Goal: Information Seeking & Learning: Learn about a topic

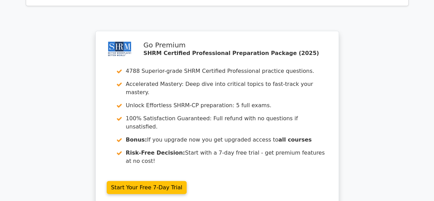
scroll to position [994, 0]
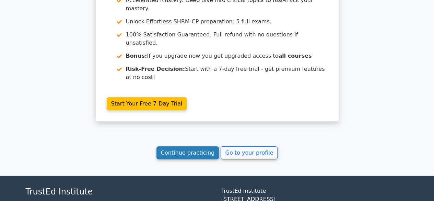
click at [196, 146] on link "Continue practicing" at bounding box center [187, 152] width 63 height 13
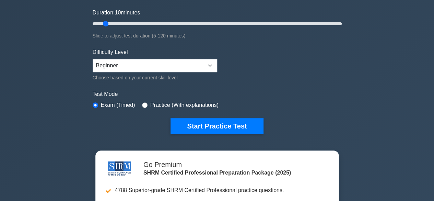
scroll to position [125, 0]
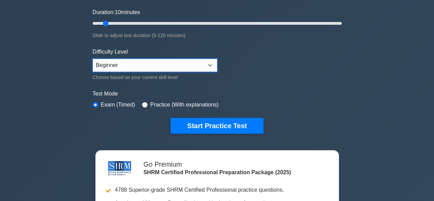
click at [209, 65] on select "Beginner Intermediate Expert" at bounding box center [155, 65] width 124 height 13
select select "expert"
click at [93, 59] on select "Beginner Intermediate Expert" at bounding box center [155, 65] width 124 height 13
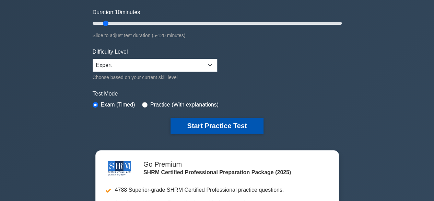
click at [206, 125] on button "Start Practice Test" at bounding box center [216, 126] width 93 height 16
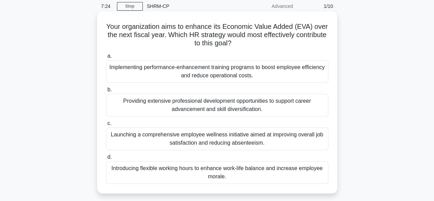
scroll to position [27, 0]
click at [212, 76] on div "Implementing performance-enhancement training programs to boost employee effici…" at bounding box center [217, 71] width 222 height 23
click at [106, 58] on input "a. Implementing performance-enhancement training programs to boost employee eff…" at bounding box center [106, 55] width 0 height 4
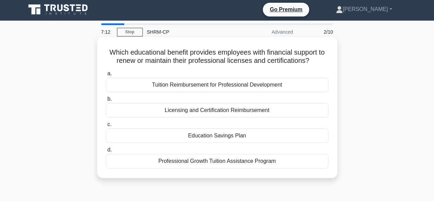
scroll to position [0, 0]
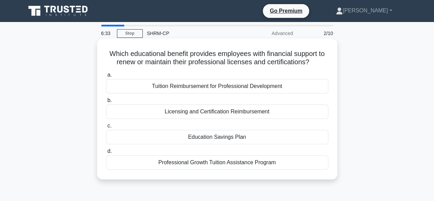
click at [227, 114] on div "Licensing and Certification Reimbursement" at bounding box center [217, 111] width 222 height 14
click at [106, 103] on input "b. Licensing and Certification Reimbursement" at bounding box center [106, 100] width 0 height 4
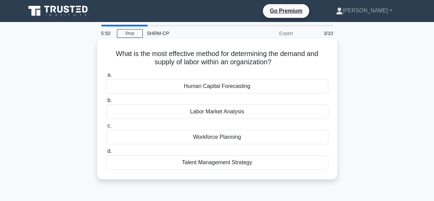
click at [224, 88] on div "Human Capital Forecasting" at bounding box center [217, 86] width 222 height 14
click at [106, 77] on input "a. Human Capital Forecasting" at bounding box center [106, 75] width 0 height 4
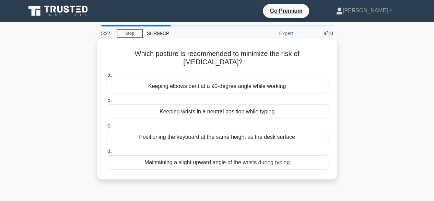
click at [204, 85] on div "Keeping elbows bent at a 90-degree angle while working" at bounding box center [217, 86] width 222 height 14
click at [106, 77] on input "a. Keeping elbows bent at a 90-degree angle while working" at bounding box center [106, 75] width 0 height 4
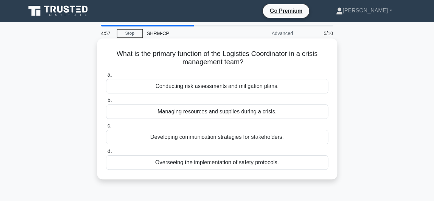
click at [190, 111] on div "Managing resources and supplies during a crisis." at bounding box center [217, 111] width 222 height 14
click at [106, 103] on input "b. Managing resources and supplies during a crisis." at bounding box center [106, 100] width 0 height 4
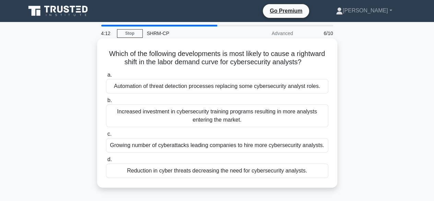
click at [206, 152] on div "Growing number of cyberattacks leading companies to hire more cybersecurity ana…" at bounding box center [217, 145] width 222 height 14
click at [106, 136] on input "c. Growing number of cyberattacks leading companies to hire more cybersecurity …" at bounding box center [106, 134] width 0 height 4
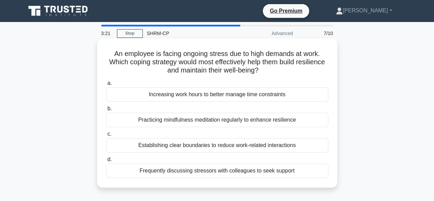
click at [227, 125] on div "Practicing mindfulness meditation regularly to enhance resilience" at bounding box center [217, 119] width 222 height 14
click at [106, 111] on input "b. Practicing mindfulness meditation regularly to enhance resilience" at bounding box center [106, 108] width 0 height 4
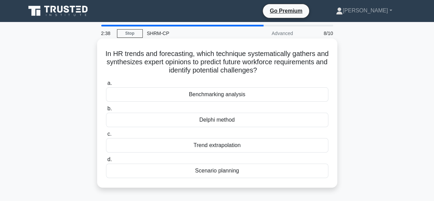
click at [216, 123] on div "Delphi method" at bounding box center [217, 119] width 222 height 14
click at [106, 111] on input "b. Delphi method" at bounding box center [106, 108] width 0 height 4
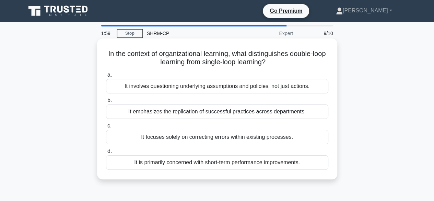
click at [192, 111] on div "It emphasizes the replication of successful practices across departments." at bounding box center [217, 111] width 222 height 14
click at [106, 103] on input "b. It emphasizes the replication of successful practices across departments." at bounding box center [106, 100] width 0 height 4
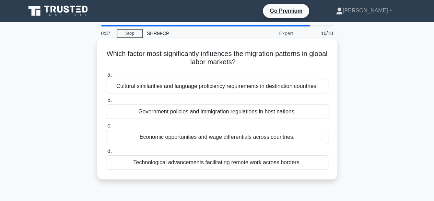
click at [230, 135] on div "Economic opportunities and wage differentials across countries." at bounding box center [217, 137] width 222 height 14
click at [106, 128] on input "c. Economic opportunities and wage differentials across countries." at bounding box center [106, 125] width 0 height 4
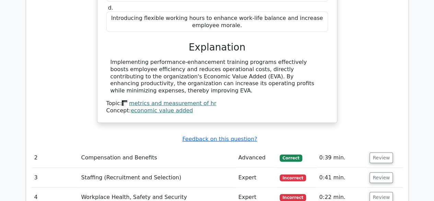
scroll to position [769, 0]
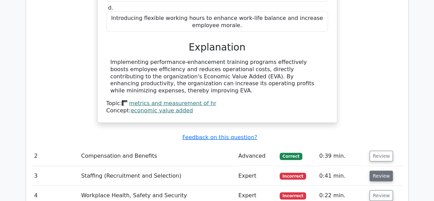
click at [371, 170] on button "Review" at bounding box center [380, 175] width 23 height 11
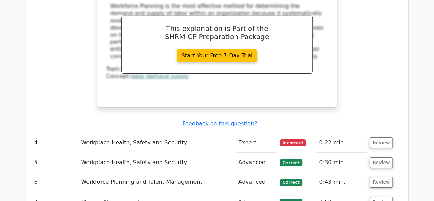
scroll to position [1099, 0]
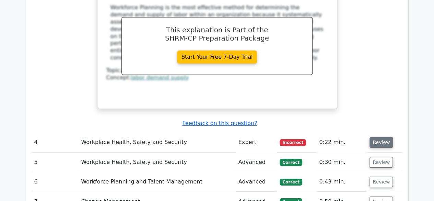
click at [377, 137] on button "Review" at bounding box center [380, 142] width 23 height 11
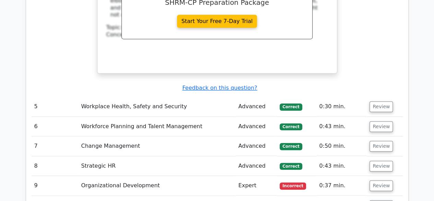
scroll to position [1434, 0]
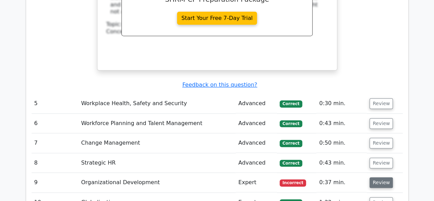
click at [380, 177] on button "Review" at bounding box center [380, 182] width 23 height 11
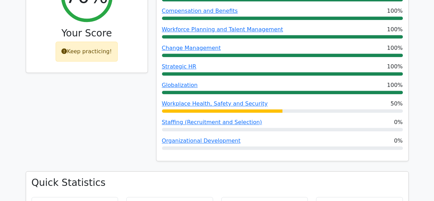
scroll to position [308, 0]
